Goal: Task Accomplishment & Management: Use online tool/utility

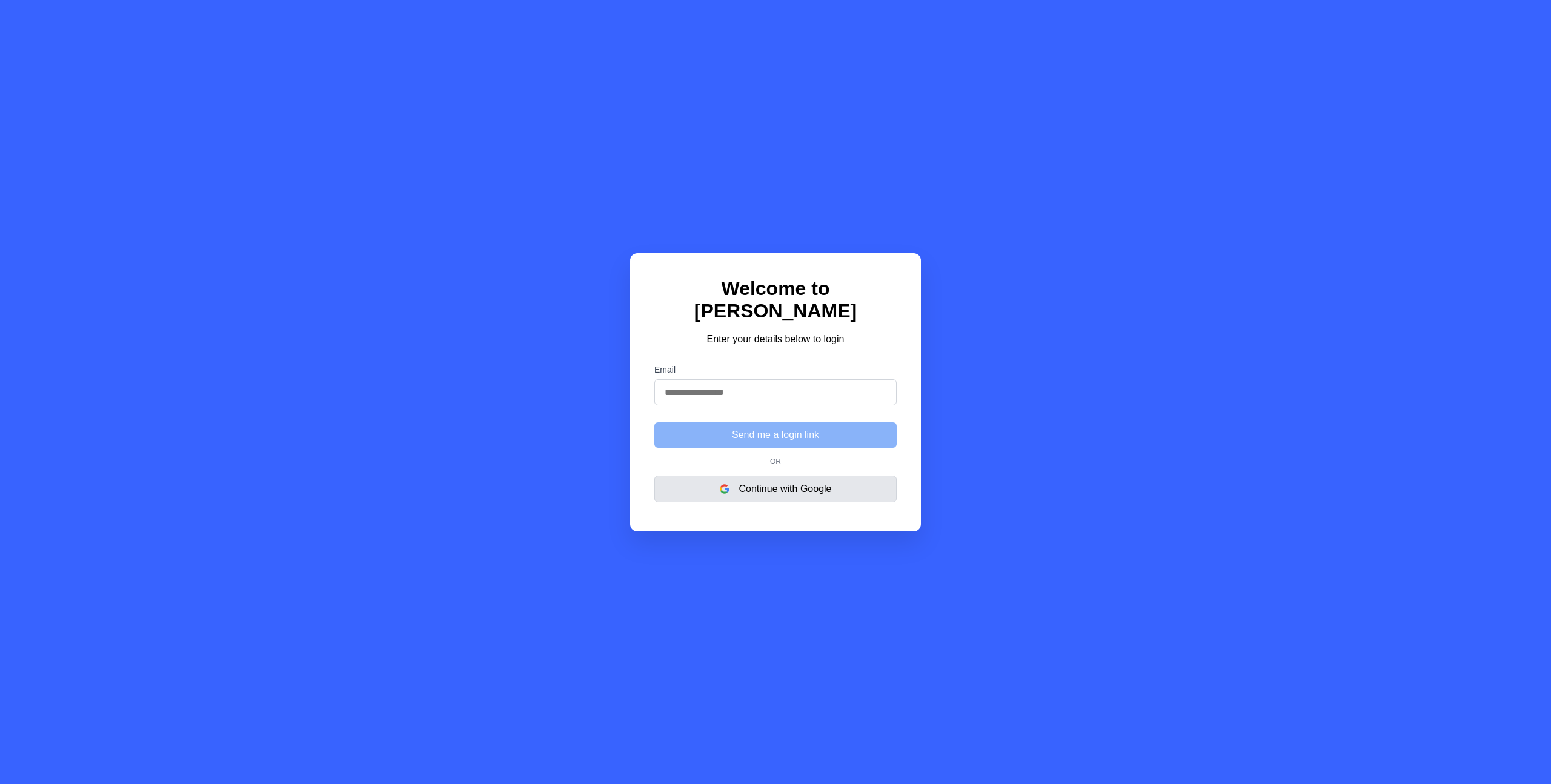
click at [756, 477] on button "Continue with Google" at bounding box center [776, 488] width 243 height 27
